Goal: Task Accomplishment & Management: Use online tool/utility

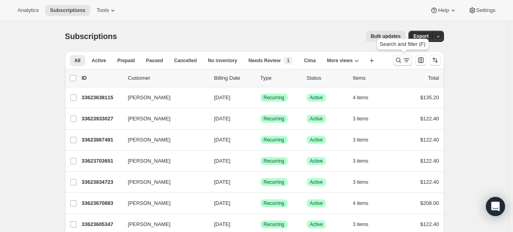
click at [398, 61] on icon "Search and filter results" at bounding box center [397, 60] width 5 height 5
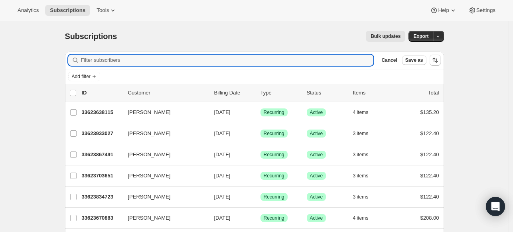
paste input "Rachael Hurka"
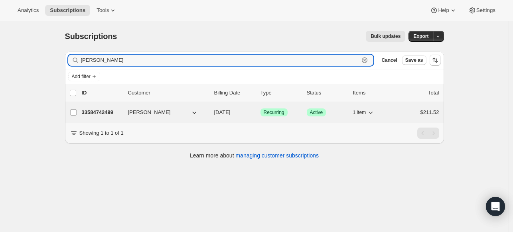
type input "Rachael Hurka"
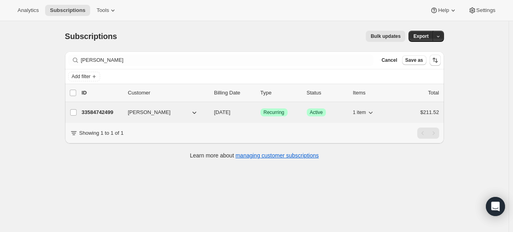
click at [112, 112] on p "33584742499" at bounding box center [102, 112] width 40 height 8
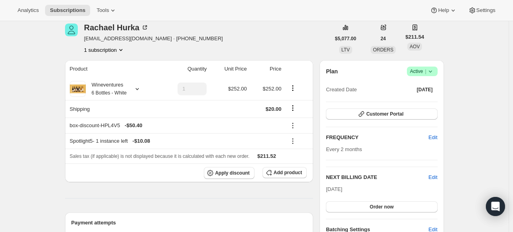
scroll to position [35, 0]
click at [379, 108] on button "Customer Portal" at bounding box center [381, 113] width 111 height 11
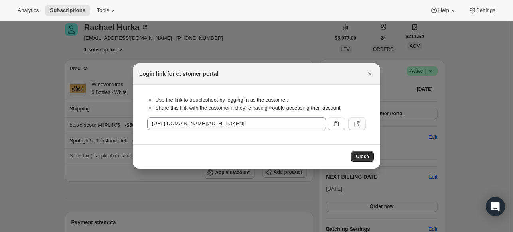
click at [355, 125] on icon ":rce:" at bounding box center [357, 124] width 8 height 8
click at [366, 147] on div "Close" at bounding box center [256, 156] width 247 height 24
click at [364, 154] on span "Close" at bounding box center [362, 156] width 13 height 6
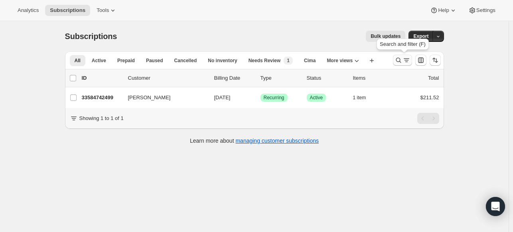
click at [397, 59] on icon "Search and filter results" at bounding box center [398, 60] width 8 height 8
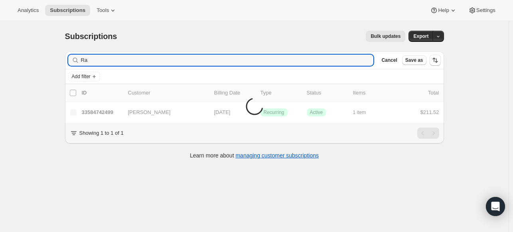
type input "R"
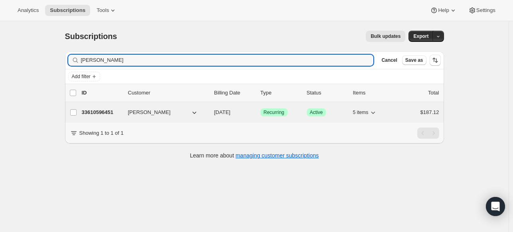
type input "Karen Popp"
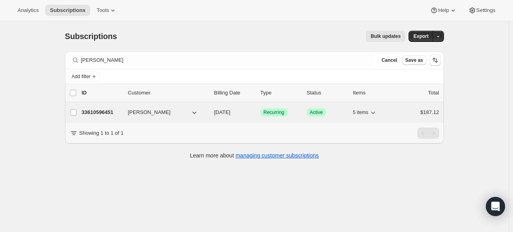
click at [105, 111] on p "33610596451" at bounding box center [102, 112] width 40 height 8
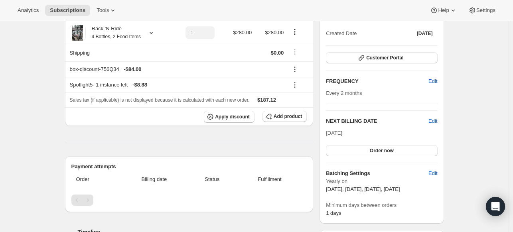
scroll to position [91, 0]
click at [371, 58] on span "Customer Portal" at bounding box center [384, 57] width 37 height 6
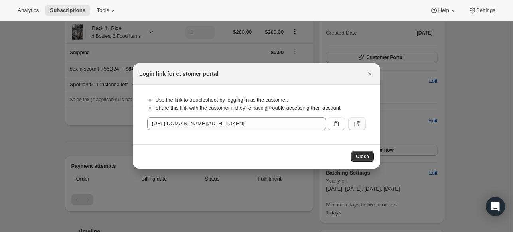
click at [353, 121] on icon ":rh5:" at bounding box center [357, 124] width 8 height 8
click at [368, 153] on button "Close" at bounding box center [362, 156] width 23 height 11
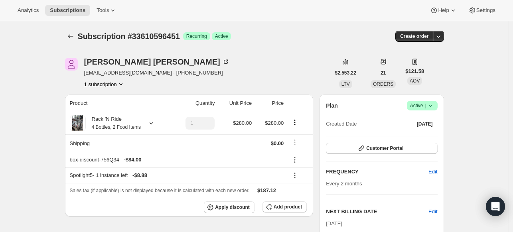
scroll to position [91, 0]
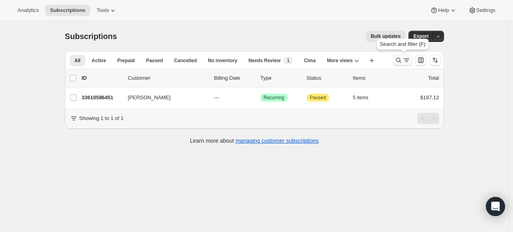
click at [399, 62] on icon "Search and filter results" at bounding box center [397, 60] width 5 height 5
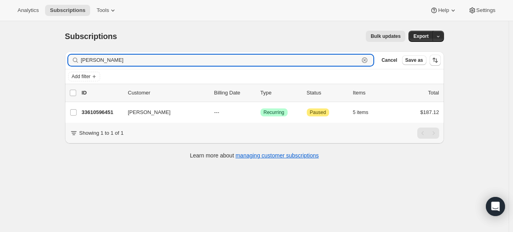
click at [366, 59] on icon "button" at bounding box center [364, 60] width 8 height 8
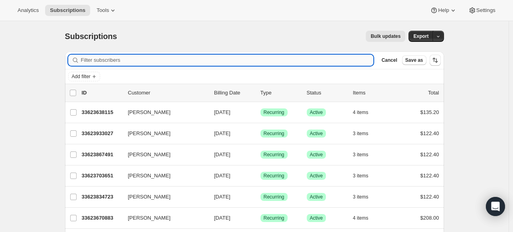
paste input "[PERSON_NAME]"
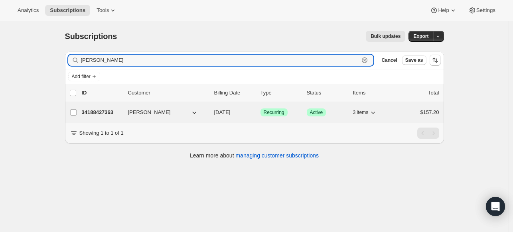
type input "[PERSON_NAME]"
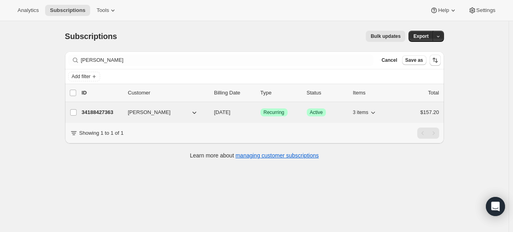
click at [115, 110] on p "34188427363" at bounding box center [102, 112] width 40 height 8
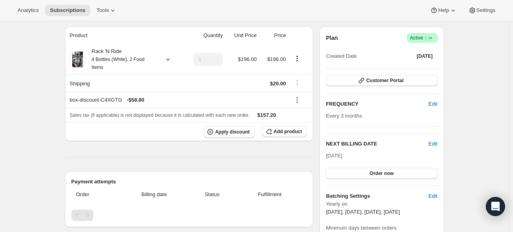
scroll to position [68, 0]
click at [169, 58] on icon at bounding box center [168, 59] width 8 height 8
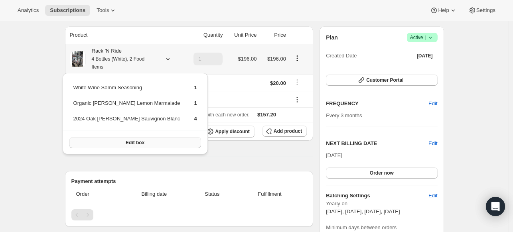
click at [151, 144] on button "Edit box" at bounding box center [135, 142] width 132 height 11
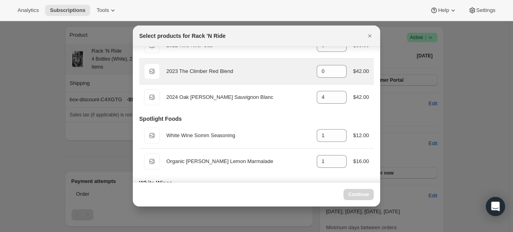
scroll to position [49, 0]
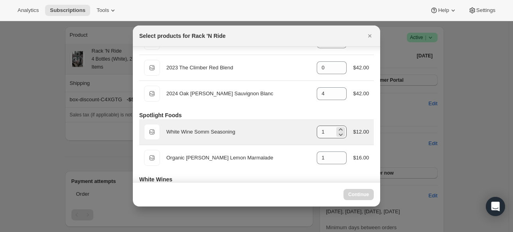
select select "gid://shopify/ProductVariant/43519400607843"
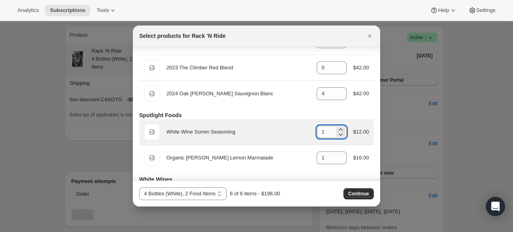
click at [320, 135] on input "1" at bounding box center [326, 132] width 18 height 13
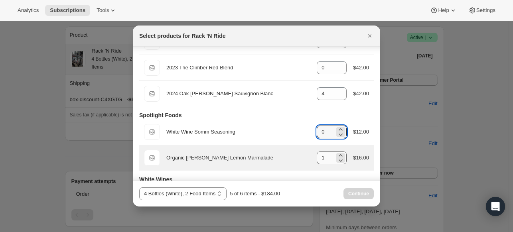
type input "0"
click at [325, 158] on input "1" at bounding box center [326, 157] width 18 height 13
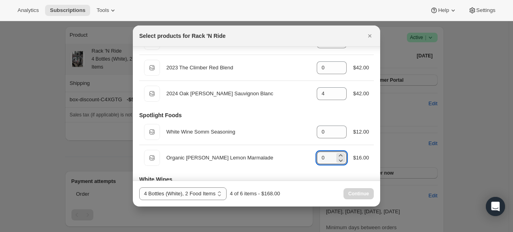
type input "0"
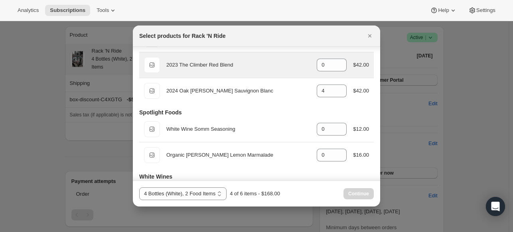
scroll to position [34, 0]
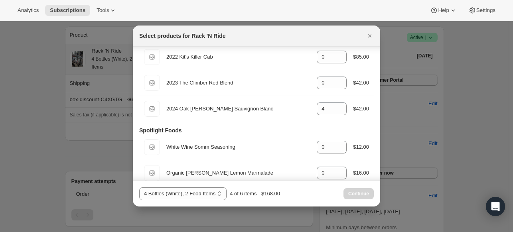
click at [368, 29] on div "Select products for Rack 'N Ride" at bounding box center [256, 36] width 247 height 21
click at [368, 38] on icon "Close" at bounding box center [370, 36] width 8 height 8
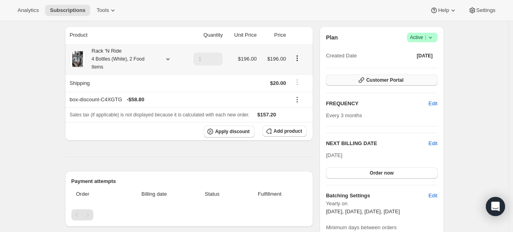
click at [388, 82] on span "Customer Portal" at bounding box center [384, 80] width 37 height 6
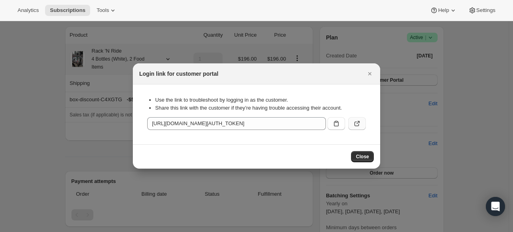
click at [352, 122] on button ":rvf:" at bounding box center [357, 123] width 18 height 13
click at [370, 72] on icon "Close" at bounding box center [370, 74] width 8 height 8
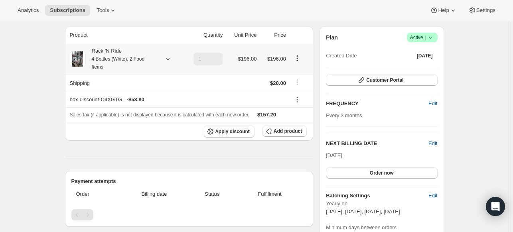
click at [164, 59] on div at bounding box center [166, 59] width 11 height 8
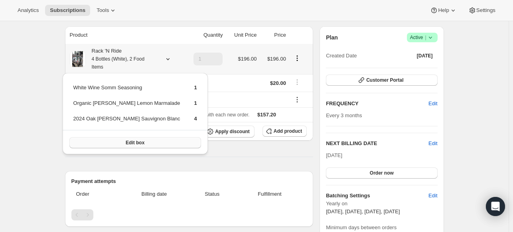
click at [136, 145] on button "Edit box" at bounding box center [135, 142] width 132 height 11
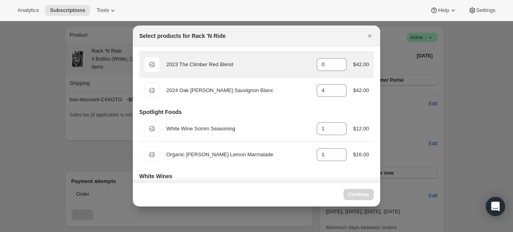
scroll to position [0, 0]
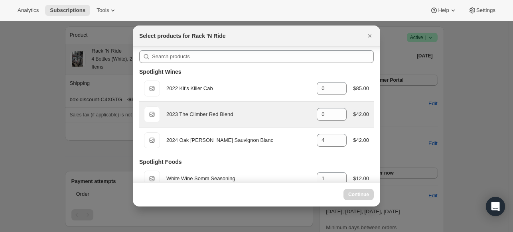
select select "gid://shopify/ProductVariant/43519400607843"
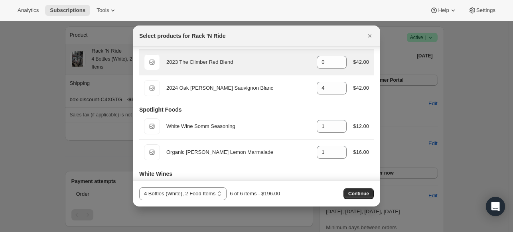
scroll to position [54, 0]
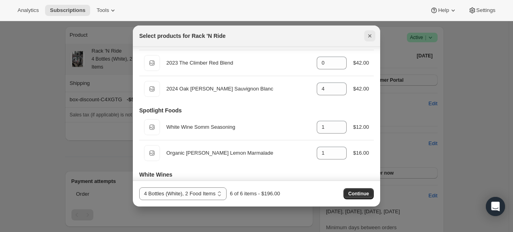
click at [371, 34] on icon "Close" at bounding box center [369, 35] width 3 height 3
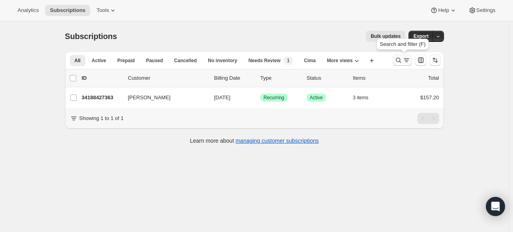
click at [402, 58] on icon "Search and filter results" at bounding box center [398, 60] width 8 height 8
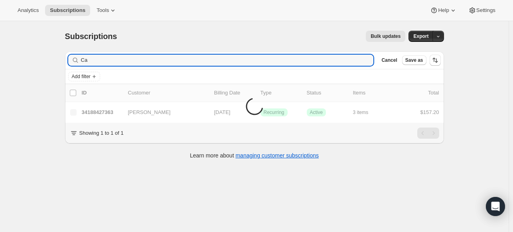
type input "C"
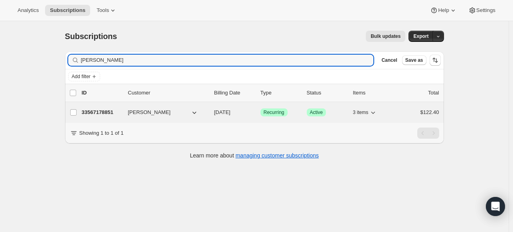
type input "nikki graham"
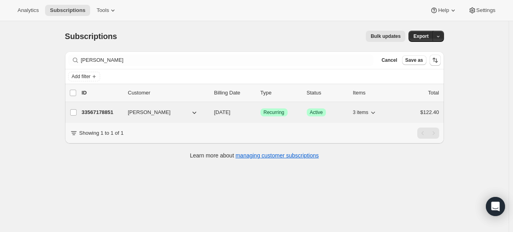
click at [103, 111] on p "33567178851" at bounding box center [102, 112] width 40 height 8
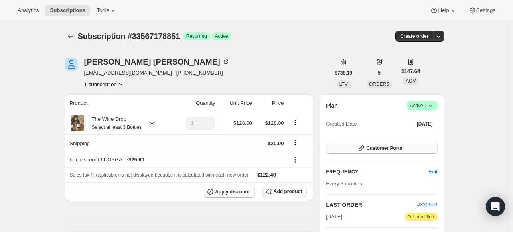
click at [390, 151] on span "Customer Portal" at bounding box center [384, 148] width 37 height 6
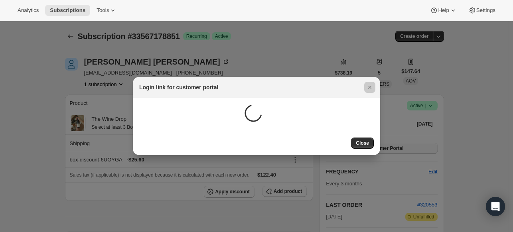
click at [389, 151] on div at bounding box center [256, 116] width 513 height 232
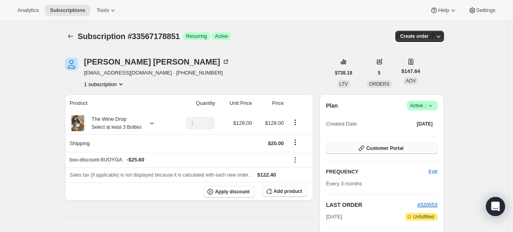
click at [389, 149] on span "Customer Portal" at bounding box center [384, 148] width 37 height 6
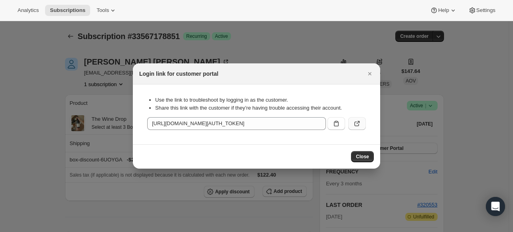
click at [356, 122] on icon ":r1f6:" at bounding box center [357, 124] width 8 height 8
click at [367, 156] on span "Close" at bounding box center [362, 156] width 13 height 6
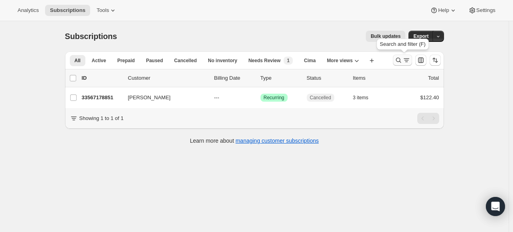
click at [399, 60] on icon "Search and filter results" at bounding box center [398, 60] width 8 height 8
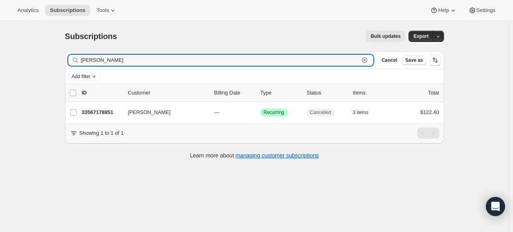
click at [365, 59] on icon "button" at bounding box center [364, 60] width 3 height 3
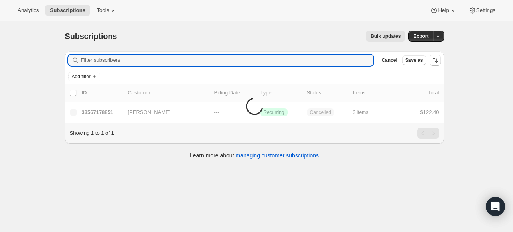
paste input "Lita Hanlon"
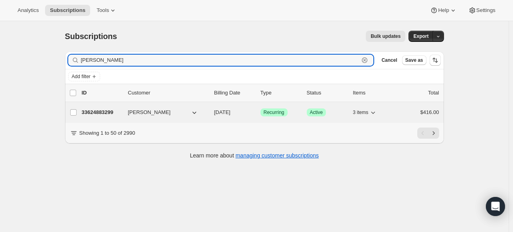
type input "Lita Hanlon"
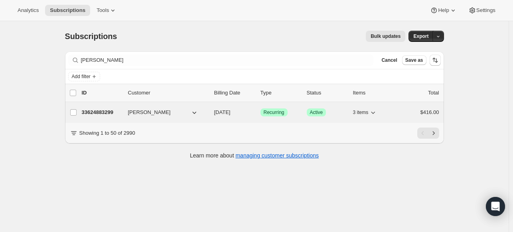
click at [105, 110] on p "33624883299" at bounding box center [102, 112] width 40 height 8
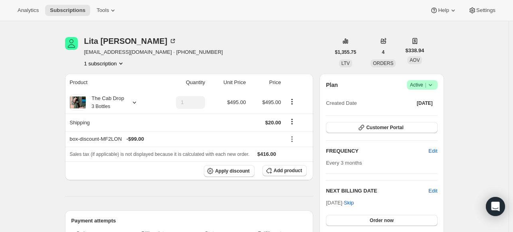
scroll to position [22, 0]
click at [385, 124] on span "Customer Portal" at bounding box center [384, 127] width 37 height 6
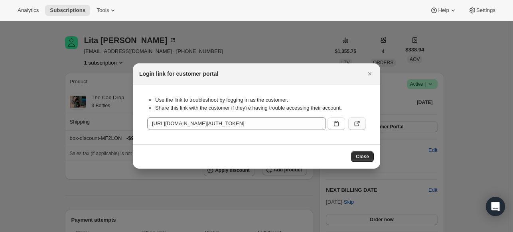
click at [358, 126] on icon ":r1k3:" at bounding box center [357, 124] width 8 height 8
click at [364, 155] on span "Close" at bounding box center [362, 156] width 13 height 6
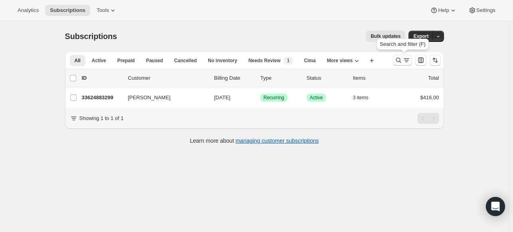
click at [399, 62] on icon "Search and filter results" at bounding box center [397, 60] width 5 height 5
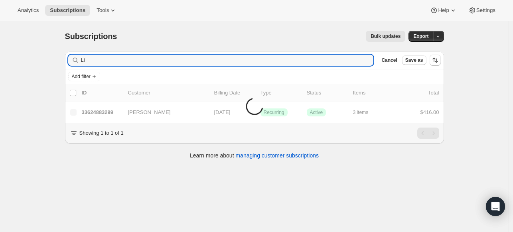
type input "L"
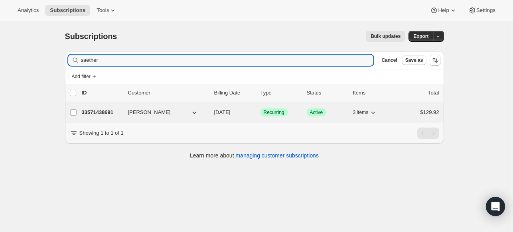
type input "saether"
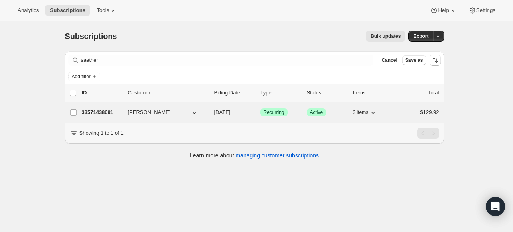
click at [106, 111] on p "33571438691" at bounding box center [102, 112] width 40 height 8
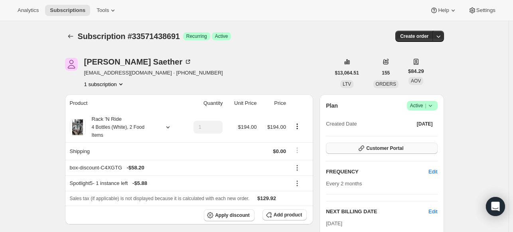
click at [413, 146] on button "Customer Portal" at bounding box center [381, 148] width 111 height 11
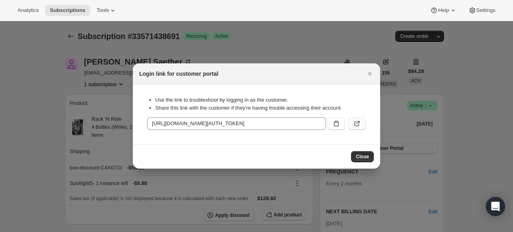
click at [358, 123] on icon ":r1p3:" at bounding box center [357, 124] width 8 height 8
click at [368, 74] on icon "Close" at bounding box center [370, 74] width 8 height 8
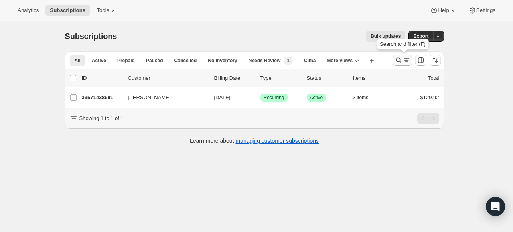
click at [400, 57] on icon "Search and filter results" at bounding box center [398, 60] width 8 height 8
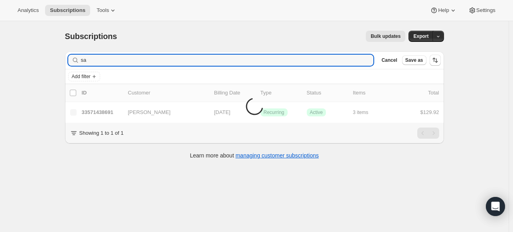
type input "s"
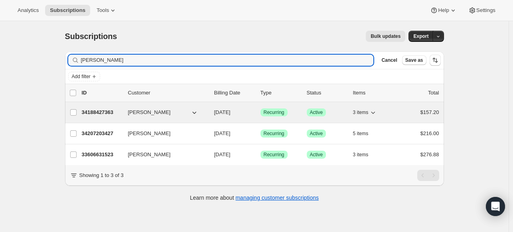
type input "cathy er"
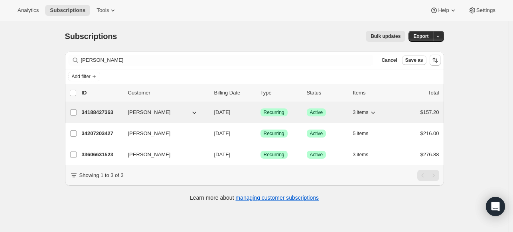
click at [110, 113] on p "34188427363" at bounding box center [102, 112] width 40 height 8
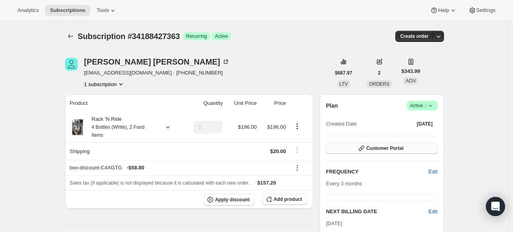
click at [371, 149] on span "Customer Portal" at bounding box center [384, 148] width 37 height 6
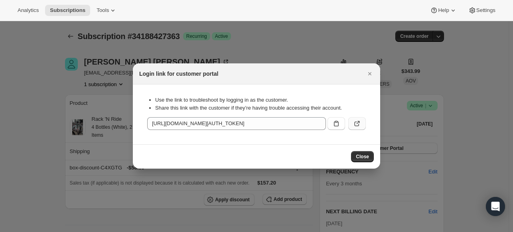
click at [354, 122] on icon ":r3j:" at bounding box center [357, 124] width 8 height 8
click at [360, 122] on icon ":r3j:" at bounding box center [357, 124] width 8 height 8
click at [353, 164] on div "Close" at bounding box center [256, 156] width 247 height 24
click at [361, 157] on span "Close" at bounding box center [362, 156] width 13 height 6
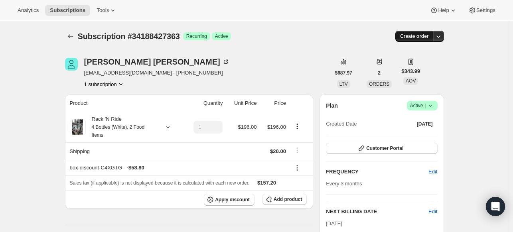
click at [425, 39] on span "Create order" at bounding box center [414, 36] width 28 height 6
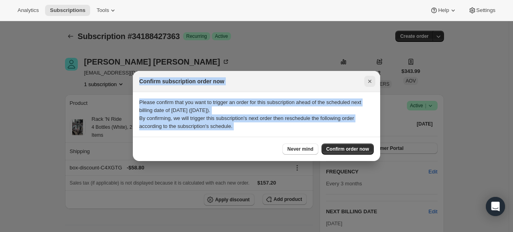
click at [368, 86] on button "Close" at bounding box center [369, 81] width 11 height 11
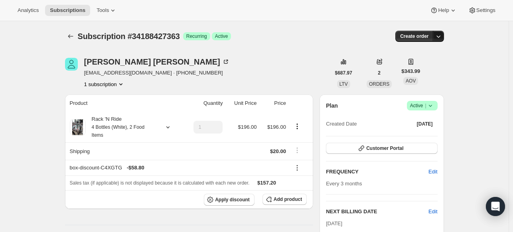
click at [442, 37] on icon "button" at bounding box center [438, 36] width 8 height 8
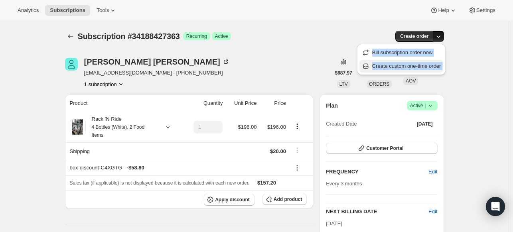
click at [423, 63] on span "Create custom one-time order" at bounding box center [406, 66] width 69 height 6
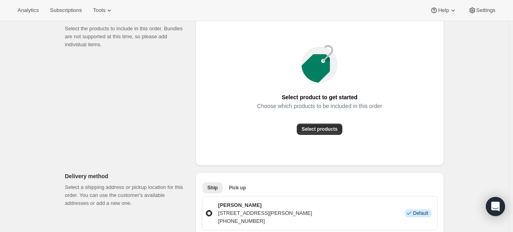
scroll to position [121, 0]
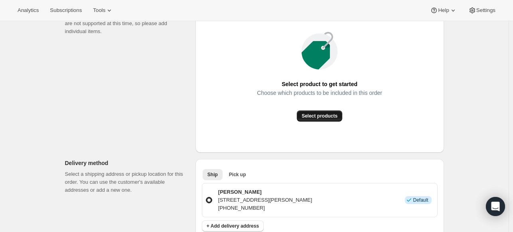
click at [311, 113] on span "Select products" at bounding box center [319, 116] width 36 height 6
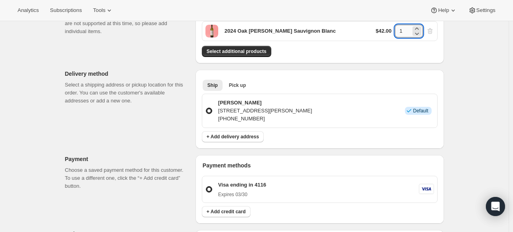
click at [407, 29] on input "1" at bounding box center [403, 31] width 16 height 13
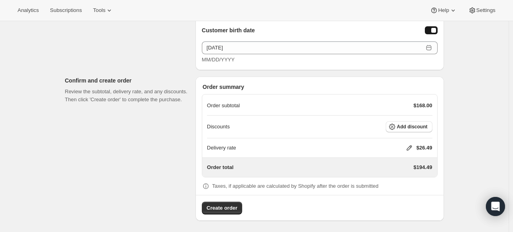
scroll to position [438, 0]
type input "4"
click at [419, 128] on span "Add discount" at bounding box center [412, 127] width 31 height 6
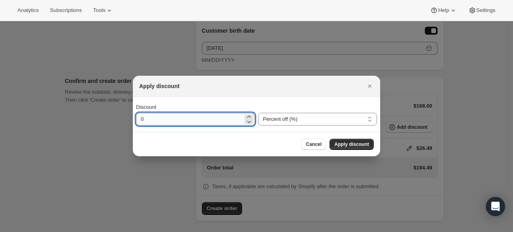
click at [176, 124] on input "0" at bounding box center [189, 119] width 107 height 13
type input "30"
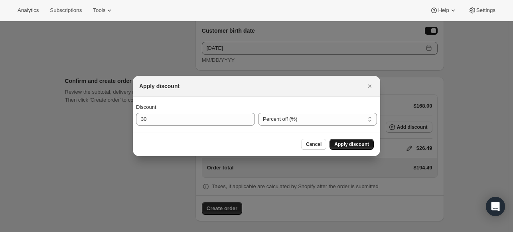
click at [348, 142] on span "Apply discount" at bounding box center [351, 144] width 35 height 6
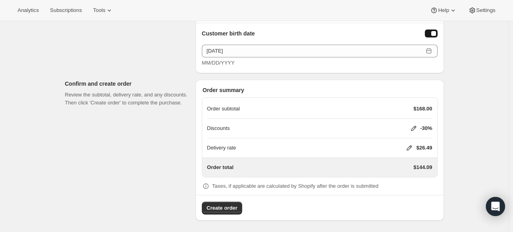
click at [407, 146] on icon at bounding box center [408, 147] width 5 height 5
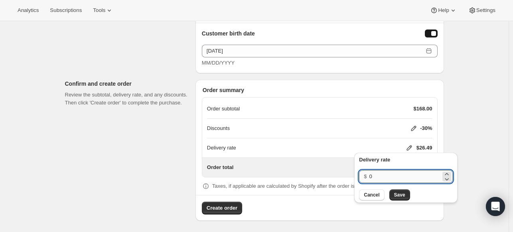
click at [387, 175] on input "0" at bounding box center [405, 176] width 72 height 13
type input "20"
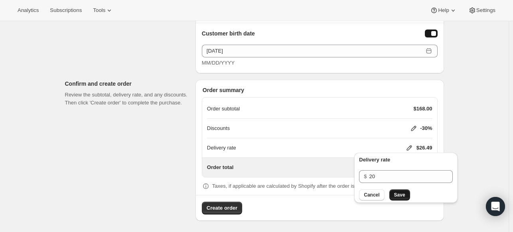
click at [398, 191] on button "Save" at bounding box center [399, 194] width 21 height 11
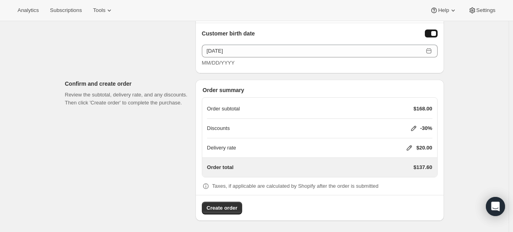
click at [415, 126] on icon at bounding box center [413, 128] width 8 height 8
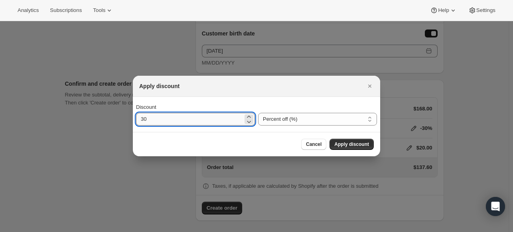
click at [196, 121] on input "30" at bounding box center [189, 119] width 107 height 13
type input "3"
type input "40"
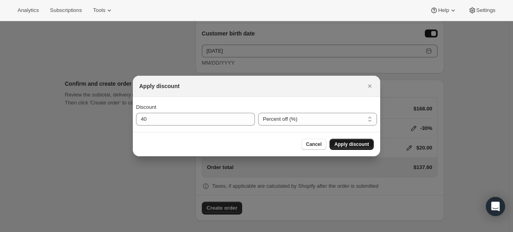
click at [356, 143] on span "Apply discount" at bounding box center [351, 144] width 35 height 6
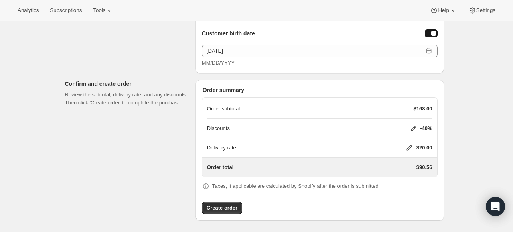
click at [413, 124] on icon at bounding box center [413, 128] width 8 height 8
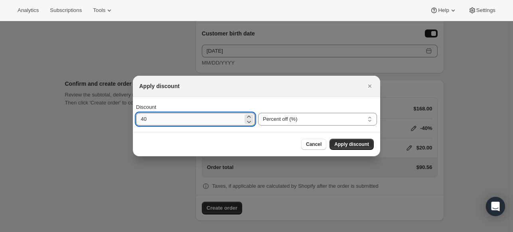
click at [161, 118] on input "40" at bounding box center [189, 119] width 107 height 13
type input "4"
type input "35"
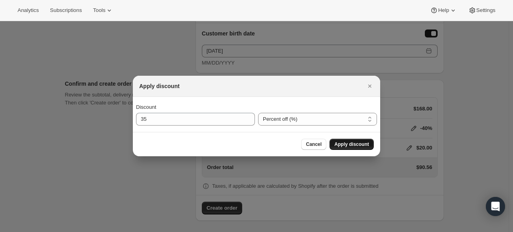
click at [347, 144] on span "Apply discount" at bounding box center [351, 144] width 35 height 6
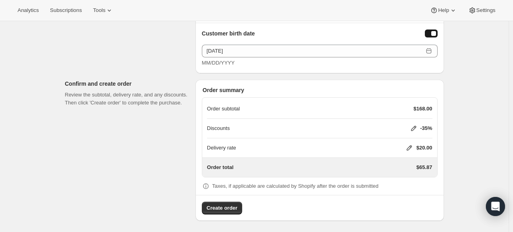
click at [415, 124] on icon at bounding box center [413, 128] width 8 height 8
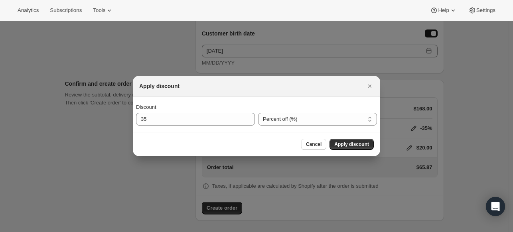
scroll to position [0, 0]
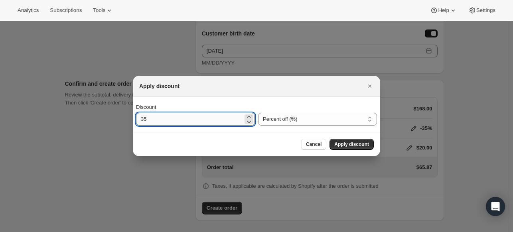
click at [209, 119] on input "35" at bounding box center [189, 119] width 107 height 13
type input "30"
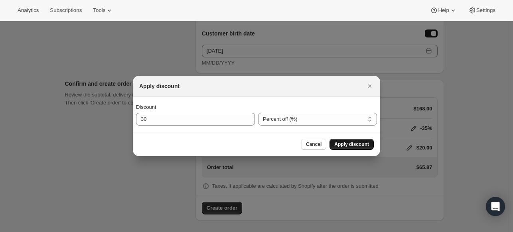
click at [354, 143] on span "Apply discount" at bounding box center [351, 144] width 35 height 6
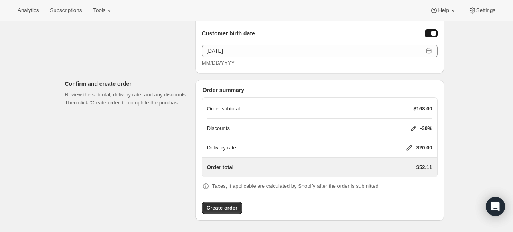
scroll to position [435, 0]
click at [413, 127] on icon at bounding box center [413, 129] width 8 height 8
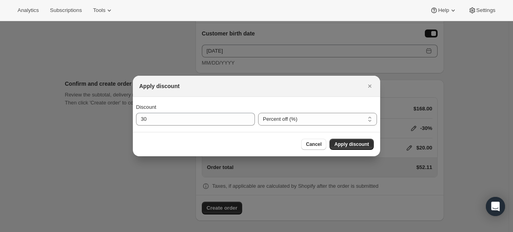
scroll to position [0, 0]
click at [324, 118] on select "Percent off (%) Amount off ($)" at bounding box center [317, 119] width 119 height 13
click at [312, 145] on span "Cancel" at bounding box center [314, 144] width 16 height 6
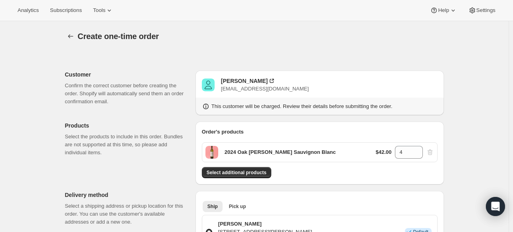
scroll to position [435, 0]
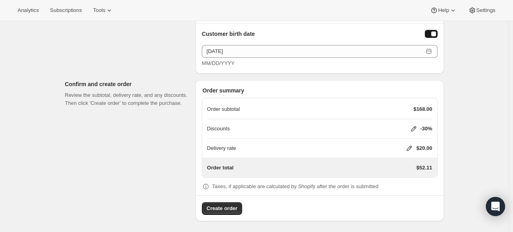
click at [412, 130] on icon at bounding box center [413, 128] width 5 height 5
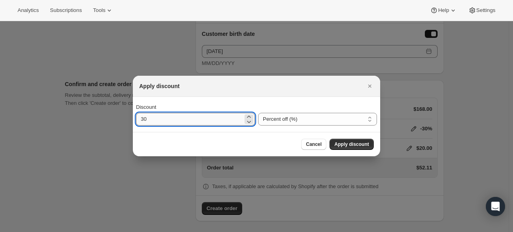
click at [228, 119] on input "30" at bounding box center [189, 119] width 107 height 13
type input "3"
type input "0"
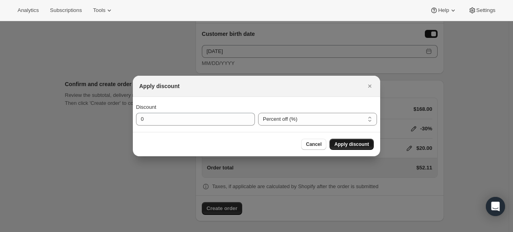
click at [360, 144] on span "Apply discount" at bounding box center [351, 144] width 35 height 6
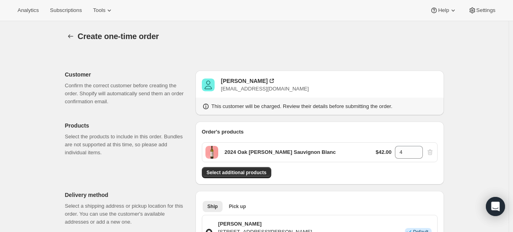
scroll to position [435, 0]
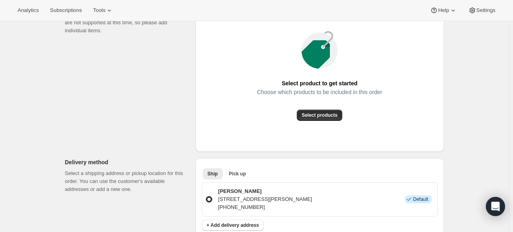
scroll to position [122, 0]
click at [332, 113] on span "Select products" at bounding box center [319, 115] width 36 height 6
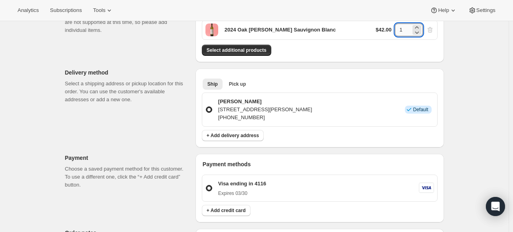
click at [406, 31] on input "1" at bounding box center [403, 30] width 16 height 13
type input "4"
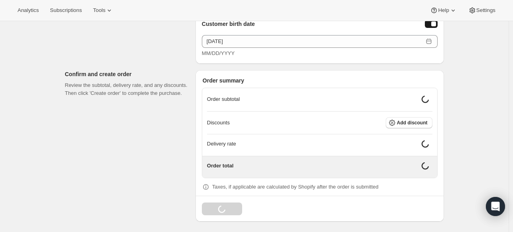
scroll to position [438, 0]
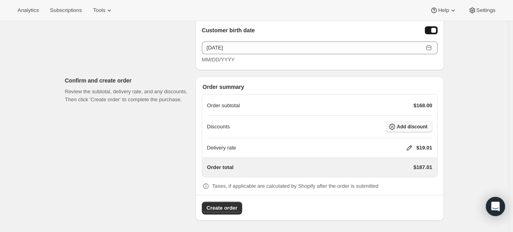
click at [415, 130] on button "Add discount" at bounding box center [408, 126] width 47 height 11
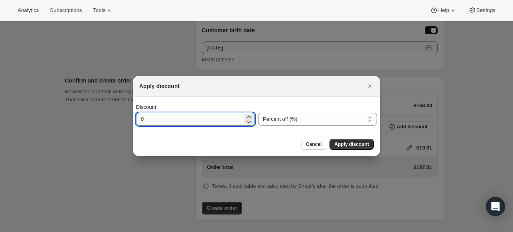
click at [179, 116] on input "0" at bounding box center [189, 119] width 107 height 13
type input "30"
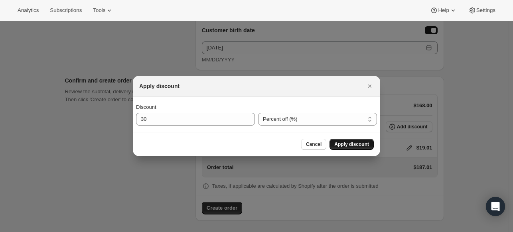
click at [338, 142] on span "Apply discount" at bounding box center [351, 144] width 35 height 6
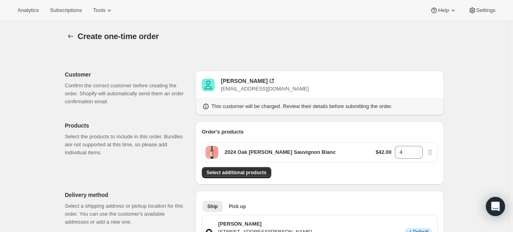
scroll to position [435, 0]
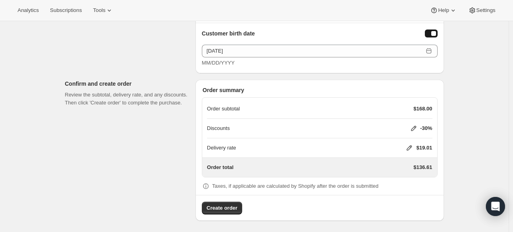
click at [415, 127] on icon at bounding box center [413, 128] width 8 height 8
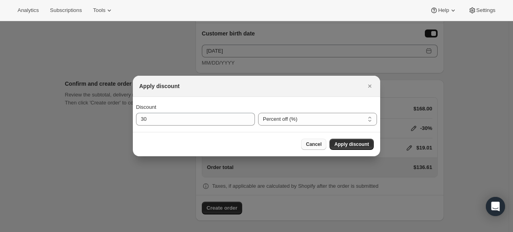
click at [313, 145] on span "Cancel" at bounding box center [314, 144] width 16 height 6
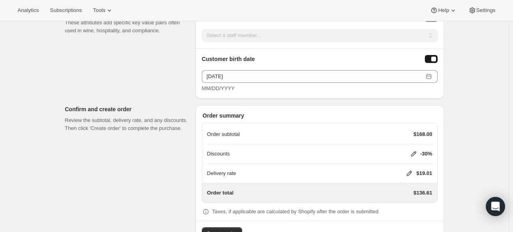
scroll to position [434, 0]
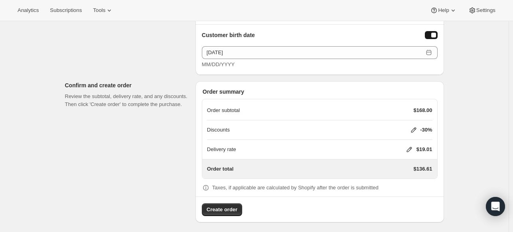
click at [416, 126] on icon at bounding box center [413, 130] width 8 height 8
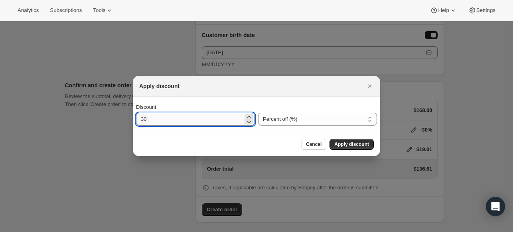
click at [172, 116] on input "30" at bounding box center [189, 119] width 107 height 13
type input "3"
type input "0"
click at [353, 141] on button "Apply discount" at bounding box center [351, 144] width 44 height 11
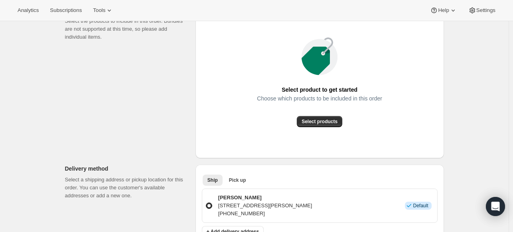
scroll to position [116, 0]
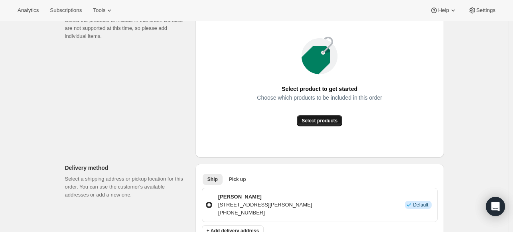
click at [316, 120] on span "Select products" at bounding box center [319, 121] width 36 height 6
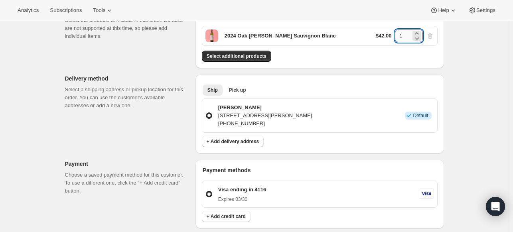
click at [403, 37] on input "1" at bounding box center [403, 35] width 16 height 13
type input "4"
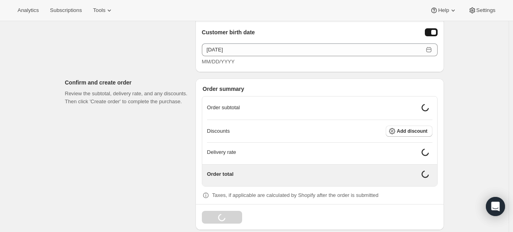
scroll to position [438, 0]
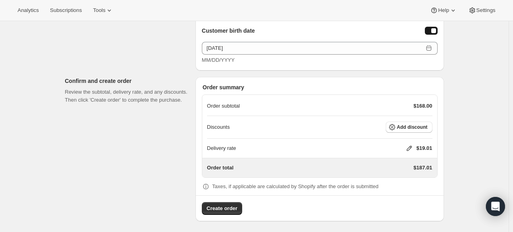
click at [410, 146] on icon at bounding box center [409, 148] width 8 height 8
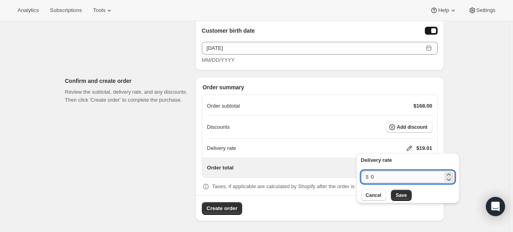
click at [386, 176] on input "0" at bounding box center [407, 177] width 72 height 13
click at [409, 124] on span "Add discount" at bounding box center [412, 127] width 31 height 6
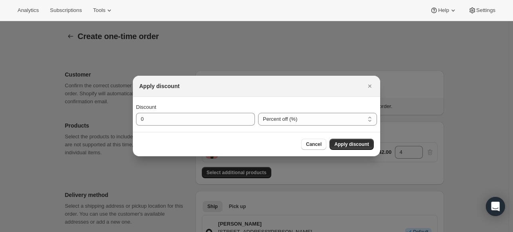
scroll to position [0, 0]
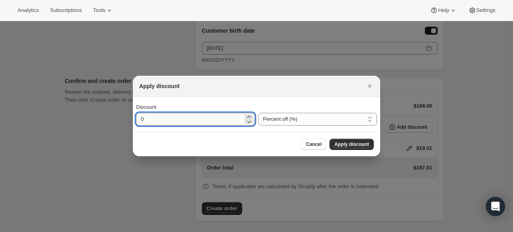
click at [191, 119] on input "0" at bounding box center [189, 119] width 107 height 13
click at [248, 122] on icon ":r7:" at bounding box center [249, 122] width 8 height 8
drag, startPoint x: 193, startPoint y: 118, endPoint x: 92, endPoint y: 111, distance: 100.3
click at [92, 232] on div "Apply discount Discount 0 Percent off (%) Amount off ($) Percent off (%) Cancel…" at bounding box center [256, 234] width 513 height 0
type input "51"
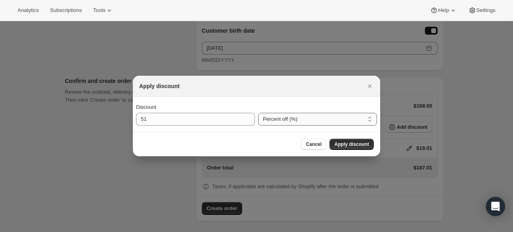
click at [328, 118] on select "Percent off (%) Amount off ($)" at bounding box center [317, 119] width 119 height 13
select select "fixedAmount"
click at [258, 113] on select "Percent off (%) Amount off ($)" at bounding box center [317, 119] width 119 height 13
click at [354, 147] on span "Apply discount" at bounding box center [351, 144] width 35 height 6
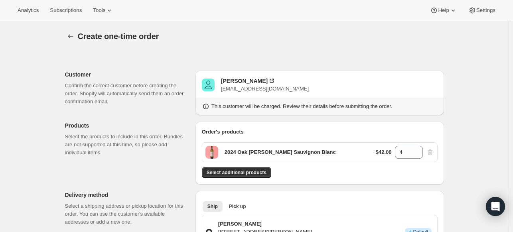
scroll to position [435, 0]
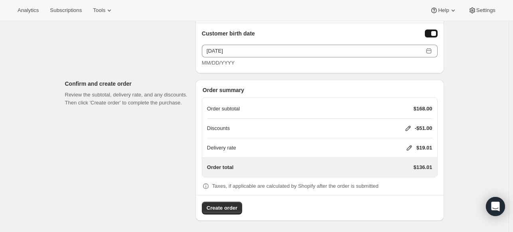
click at [412, 144] on icon at bounding box center [409, 148] width 8 height 8
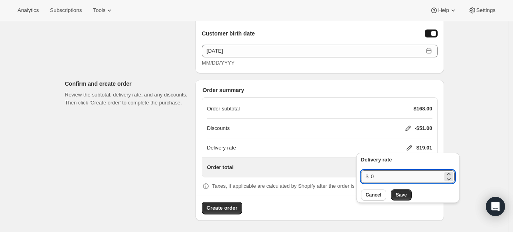
click at [386, 177] on input "0" at bounding box center [407, 176] width 72 height 13
type input "20"
click at [406, 197] on span "Save" at bounding box center [400, 195] width 11 height 6
